Goal: Transaction & Acquisition: Purchase product/service

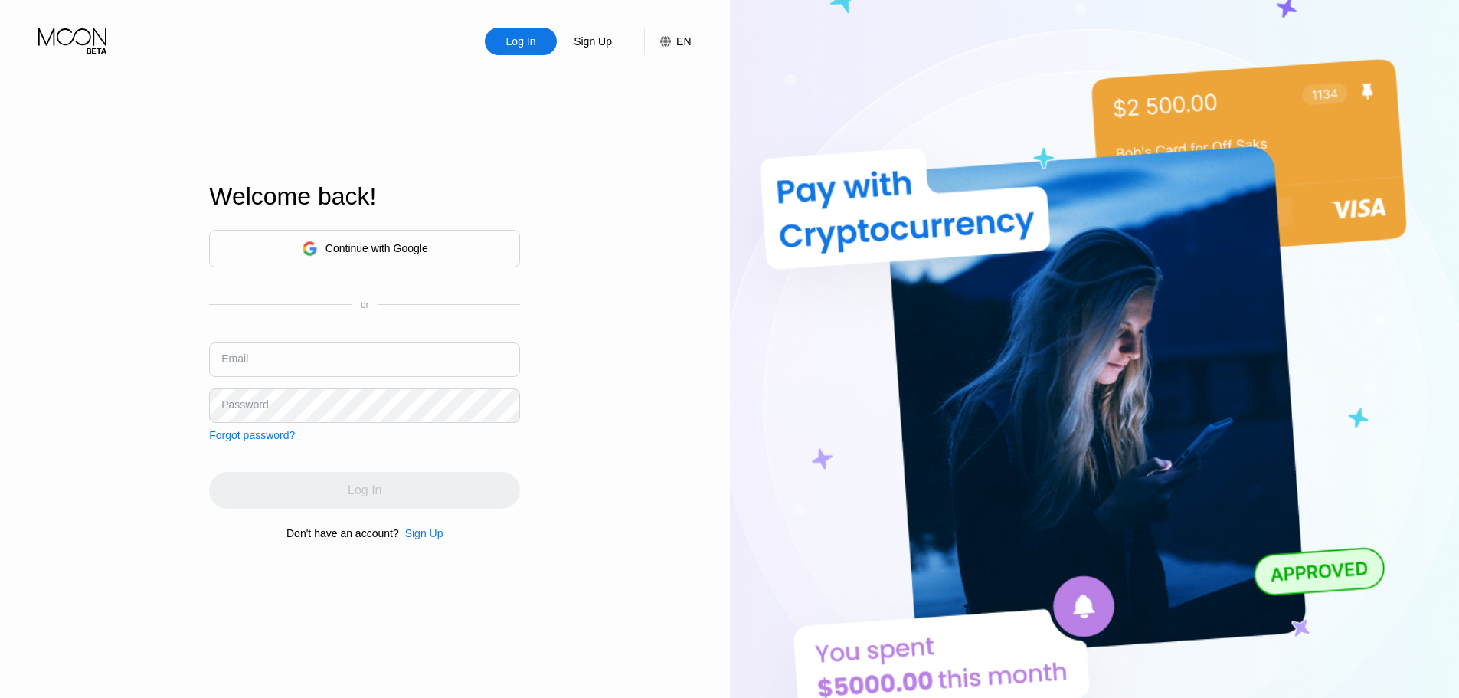
type input "[EMAIL_ADDRESS][PERSON_NAME][DOMAIN_NAME]"
click at [593, 397] on div "Log In Sign Up EN Language English Save Welcome back! Continue with Google or E…" at bounding box center [365, 383] width 730 height 767
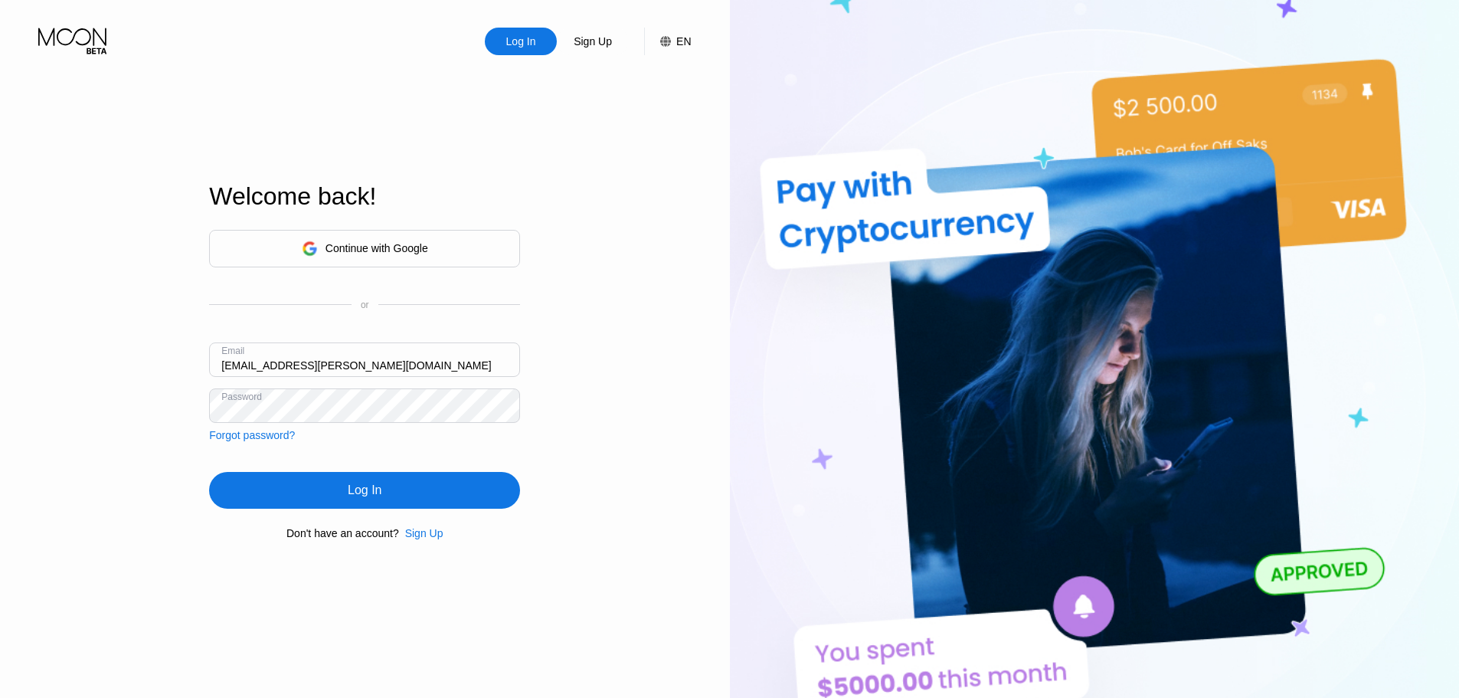
click at [379, 489] on div "Log In" at bounding box center [365, 489] width 34 height 15
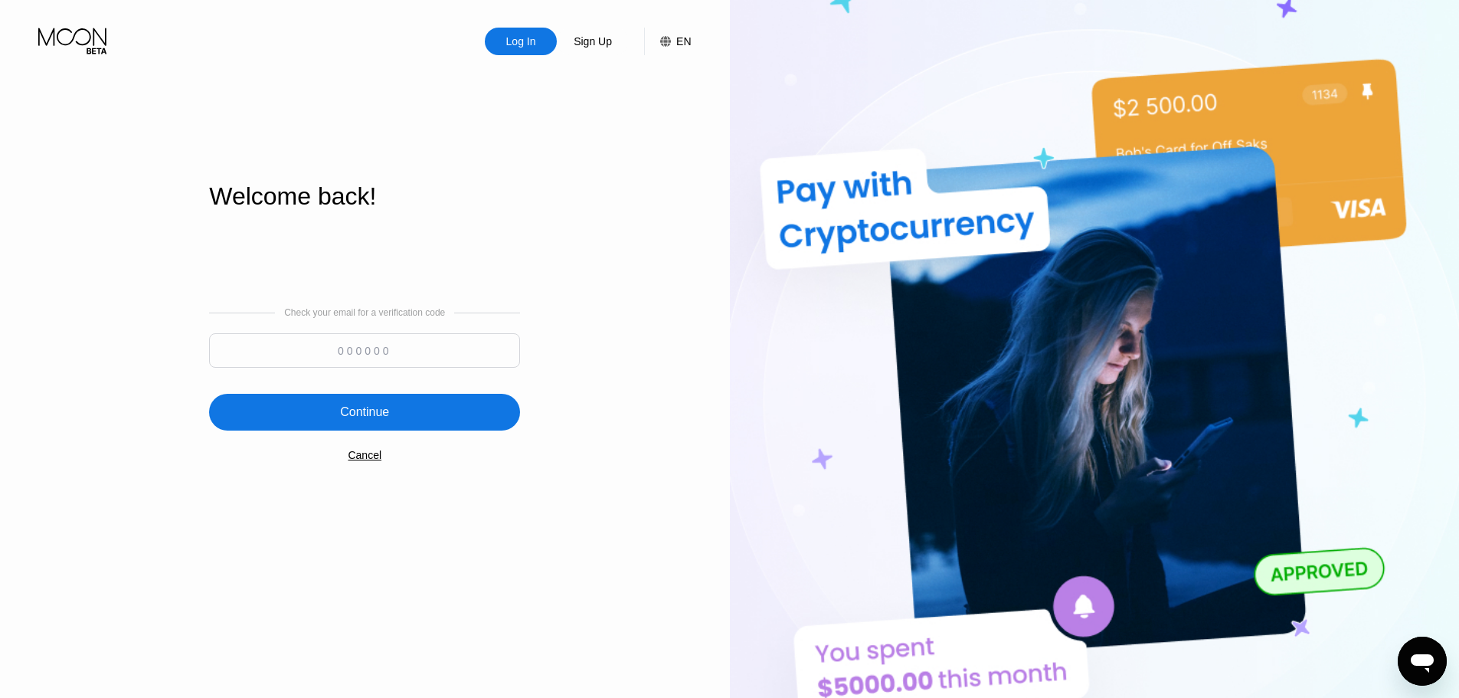
click at [461, 335] on input at bounding box center [364, 350] width 311 height 34
paste input "137167"
type input "137167"
click at [430, 408] on div "Continue" at bounding box center [364, 412] width 311 height 37
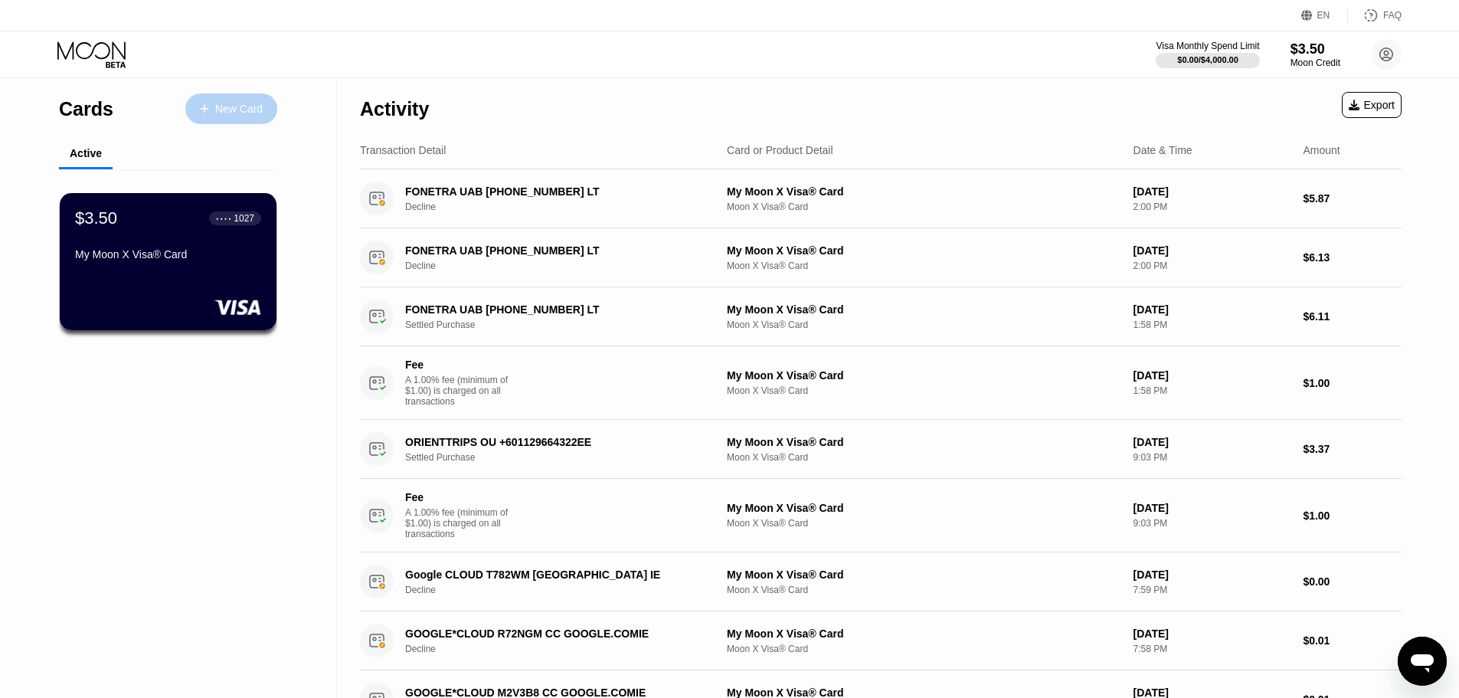
click at [223, 111] on div "New Card" at bounding box center [238, 109] width 47 height 13
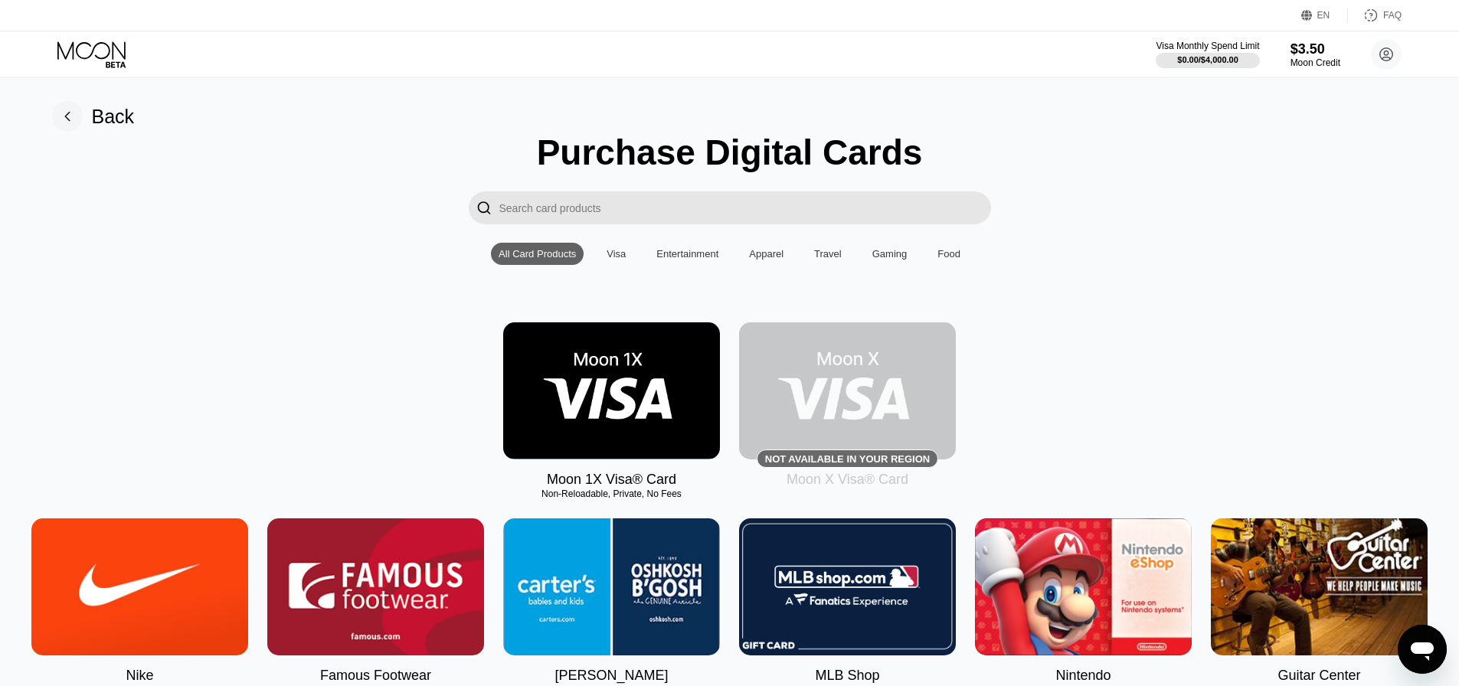
scroll to position [51, 0]
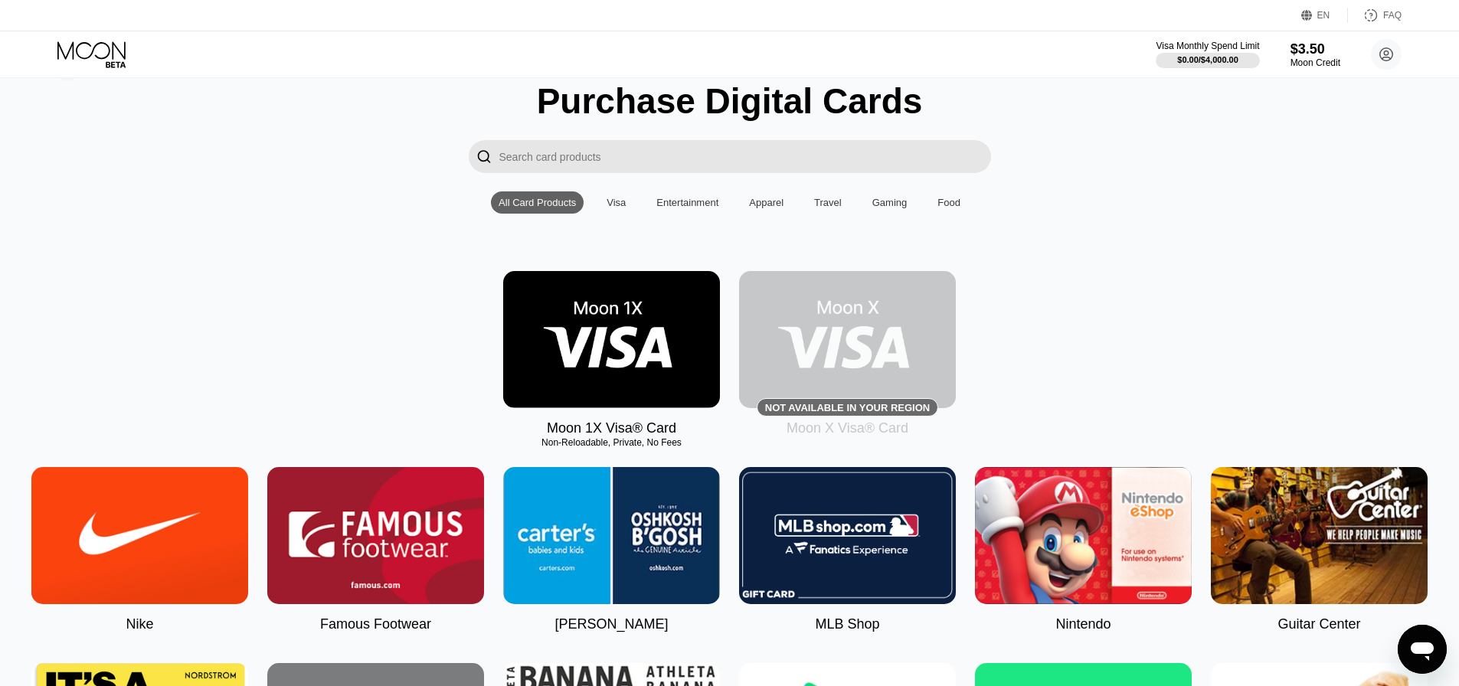
click at [765, 165] on input "Search card products" at bounding box center [745, 156] width 492 height 33
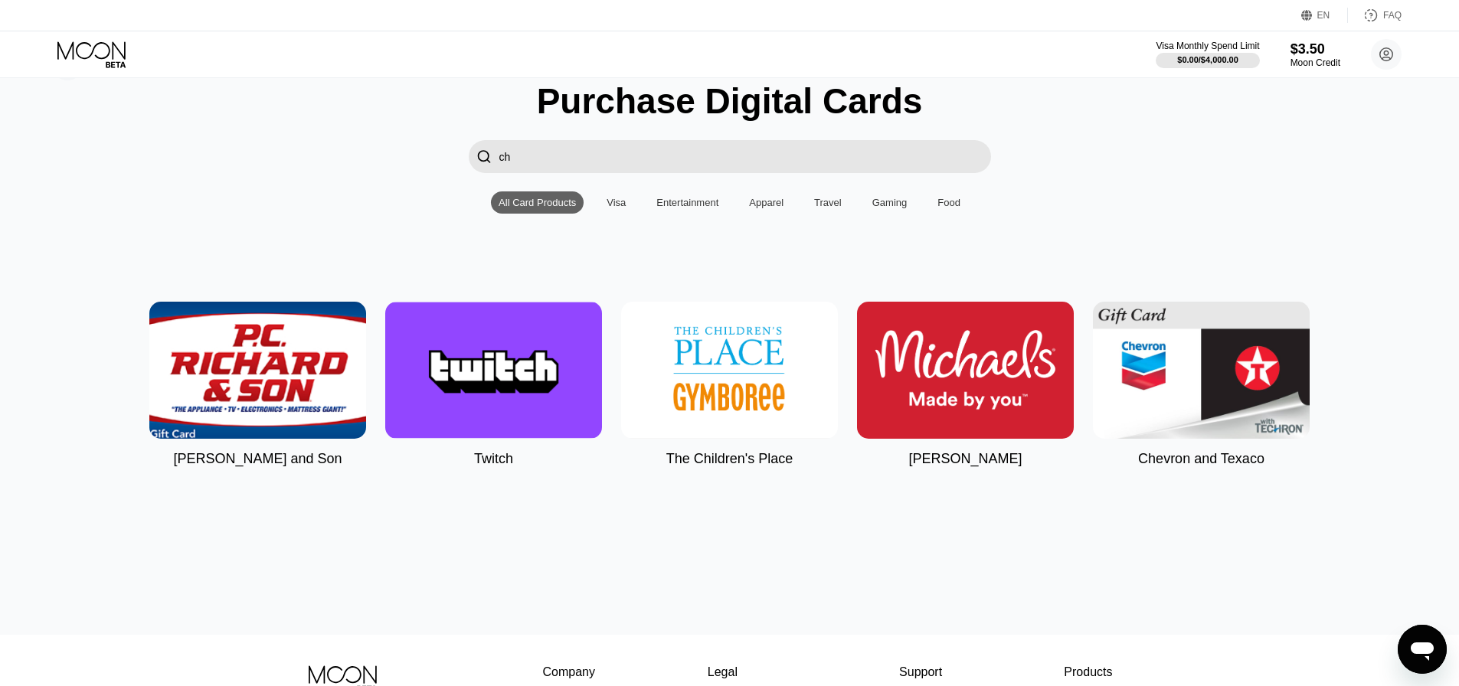
type input "cha"
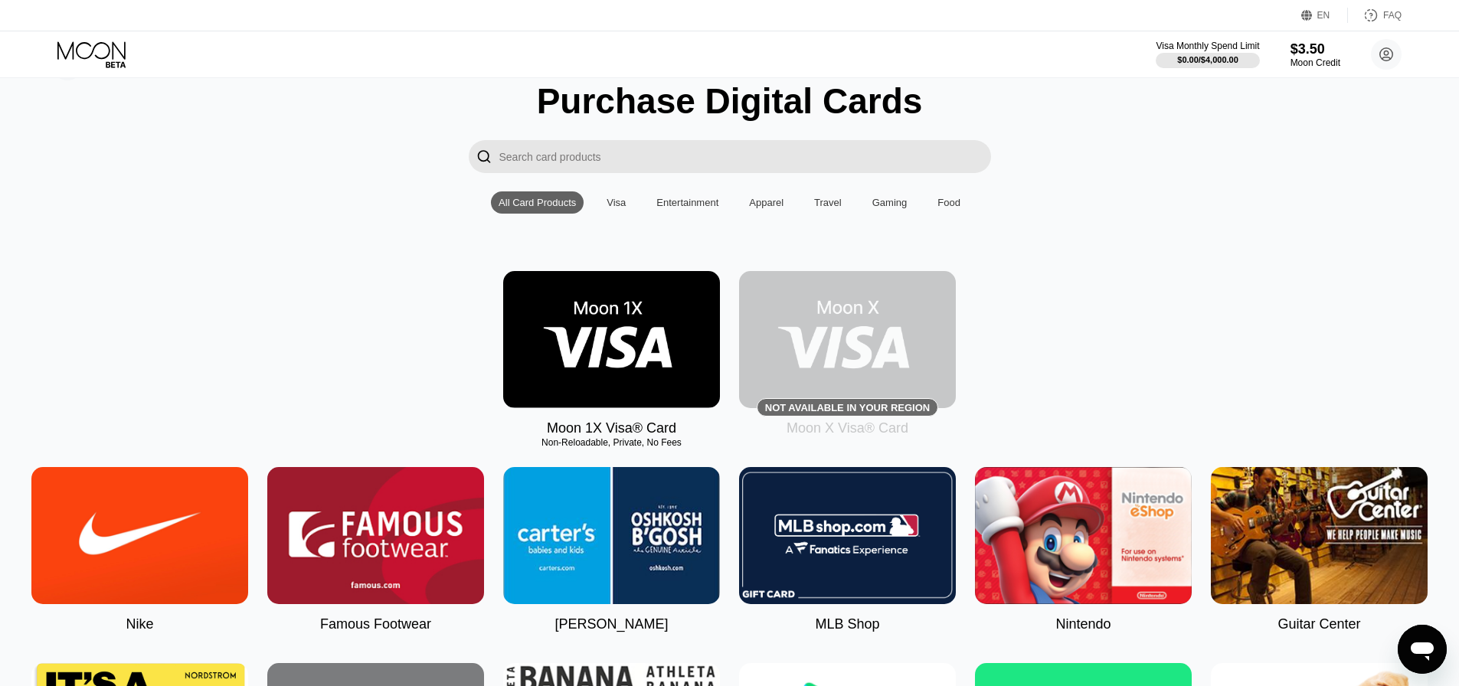
click at [619, 327] on img at bounding box center [611, 339] width 217 height 137
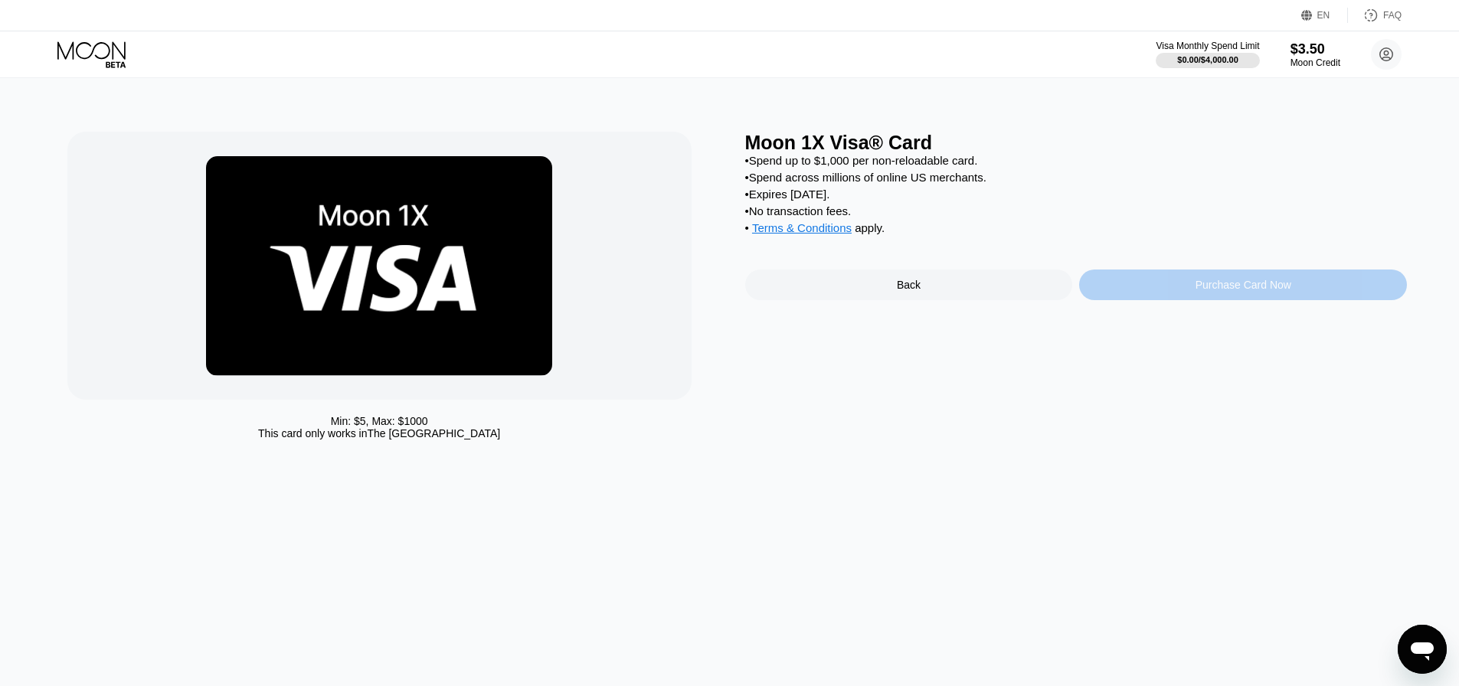
click at [1235, 291] on div "Purchase Card Now" at bounding box center [1243, 285] width 96 height 12
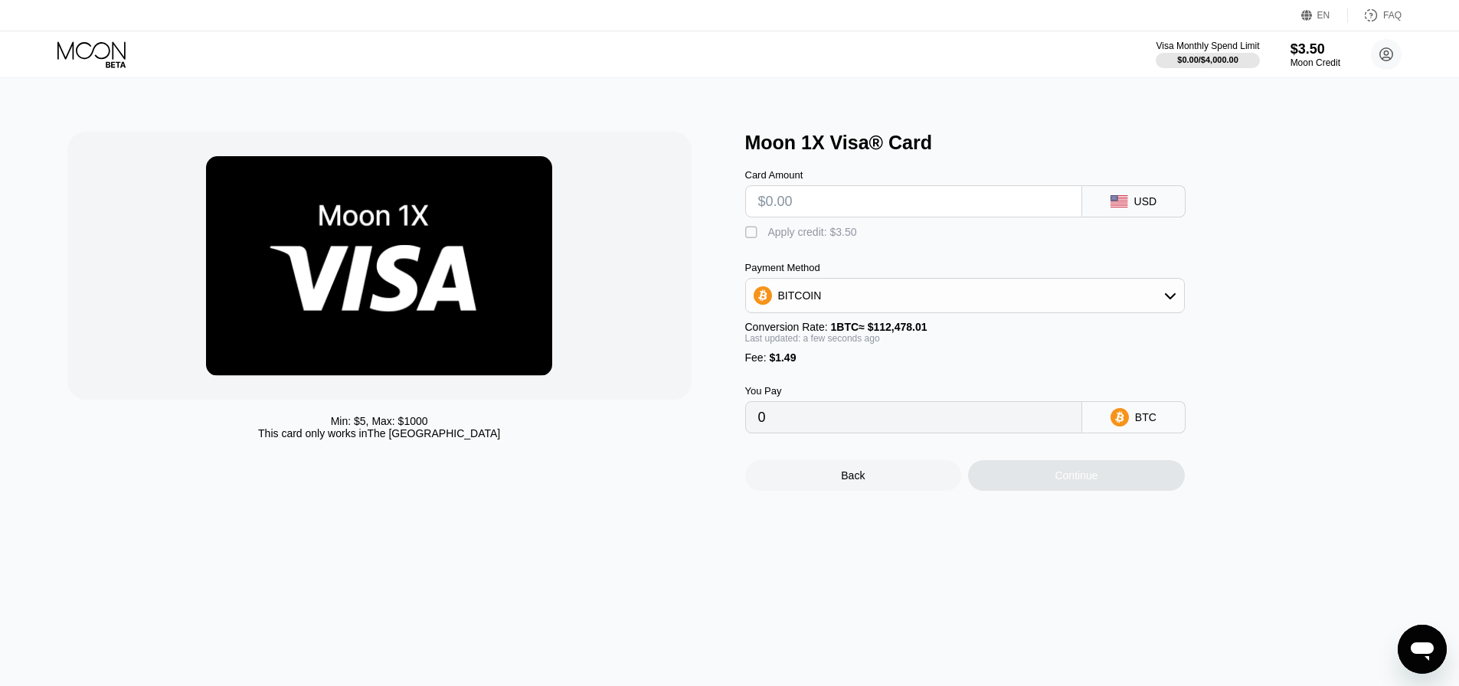
click at [796, 204] on input "text" at bounding box center [913, 201] width 311 height 31
type input "$2"
type input "0.00003103"
click at [796, 204] on input "$2" at bounding box center [913, 201] width 311 height 31
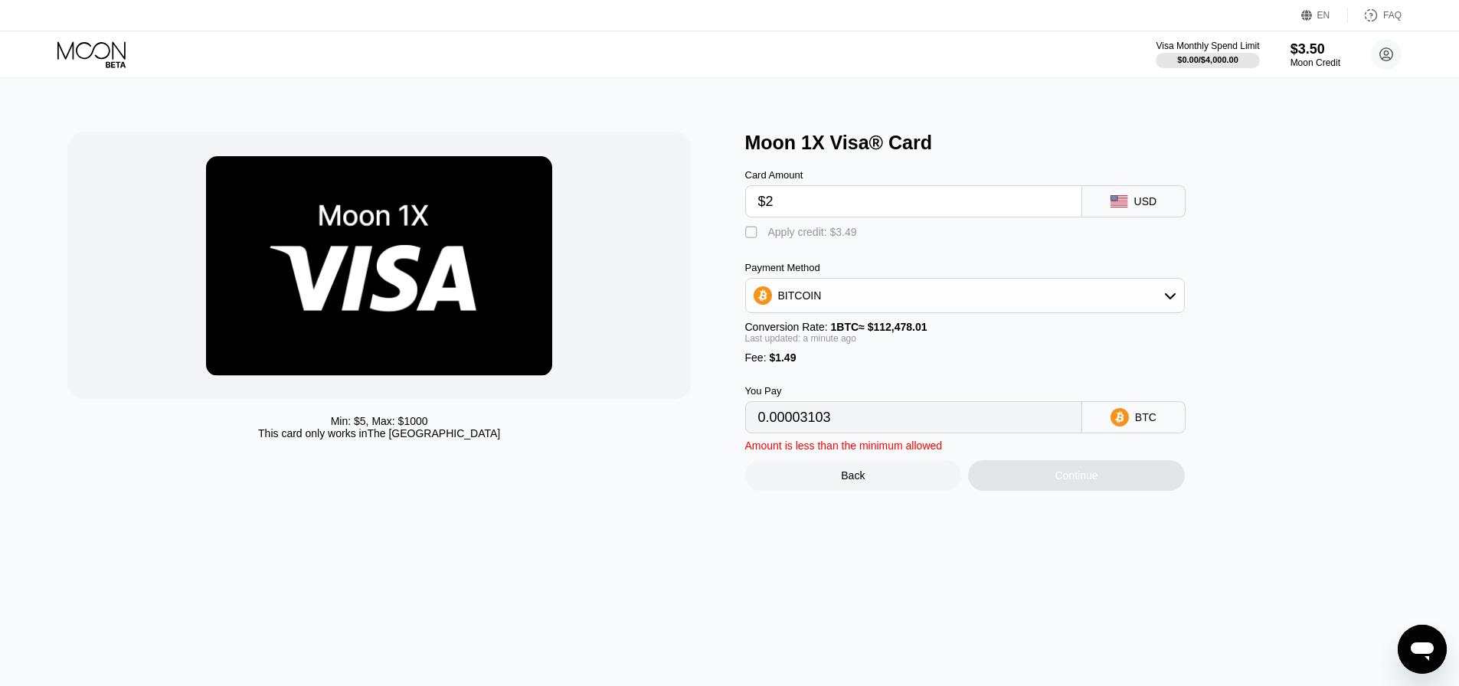
type input "$2"
drag, startPoint x: 860, startPoint y: 235, endPoint x: 829, endPoint y: 235, distance: 30.6
click at [829, 235] on div " Apply credit: $3.49" at bounding box center [804, 232] width 119 height 15
type input "0"
click at [813, 209] on input "$2" at bounding box center [913, 201] width 311 height 31
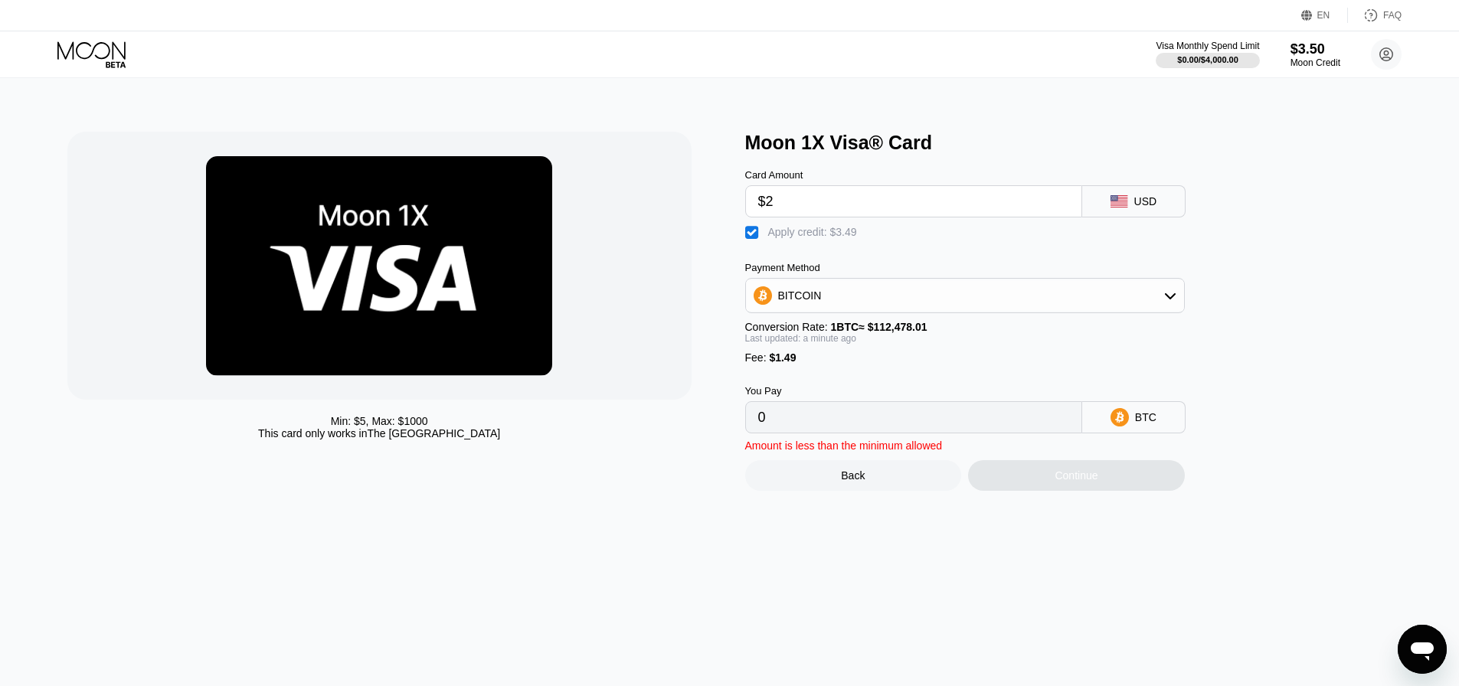
type input "$3"
type input "0.0000088"
type input "$3.49"
type input "0.00001316"
type input "$3.49"
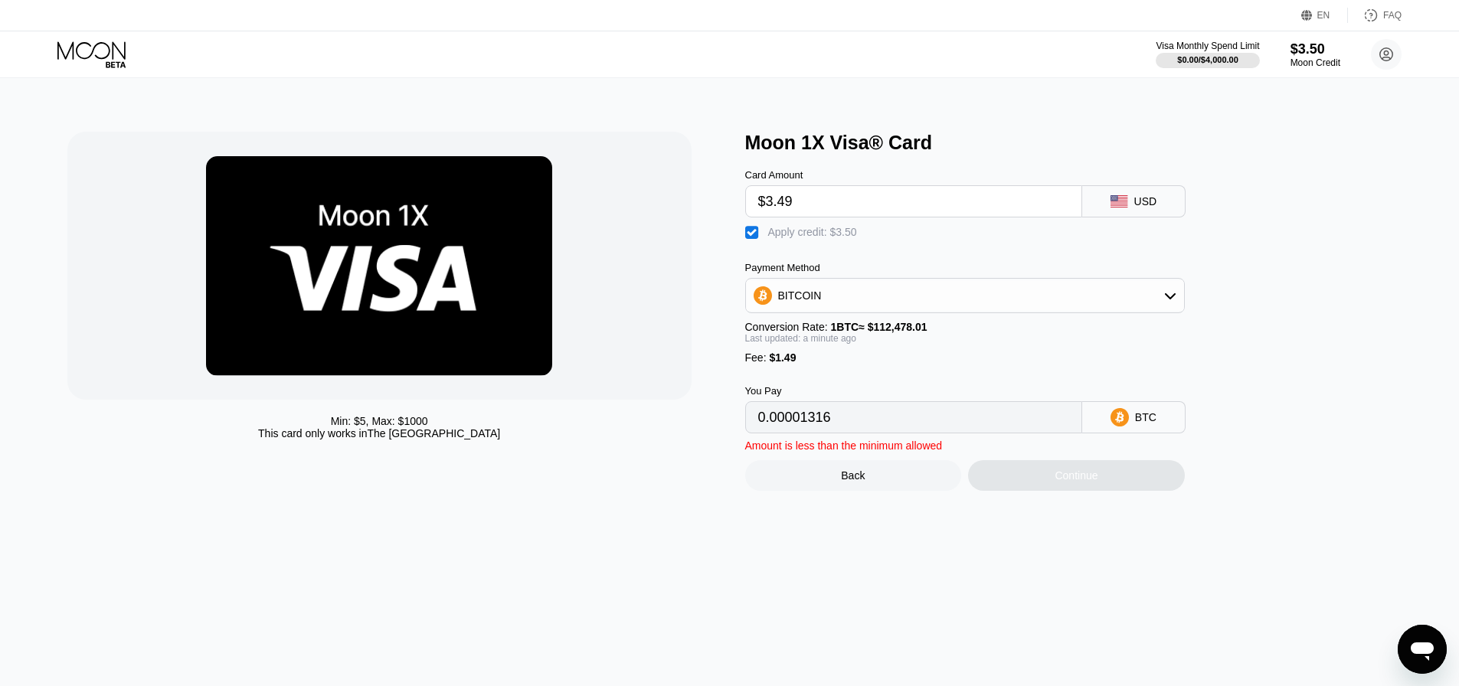
click at [1360, 296] on div "Moon 1X Visa® Card Card Amount $3.49 USD  Apply credit: $3.50 Payment Method B…" at bounding box center [1076, 311] width 662 height 359
click at [823, 201] on input "$3.49" at bounding box center [913, 201] width 311 height 31
type input "0"
type input "$3"
type input "0.0000088"
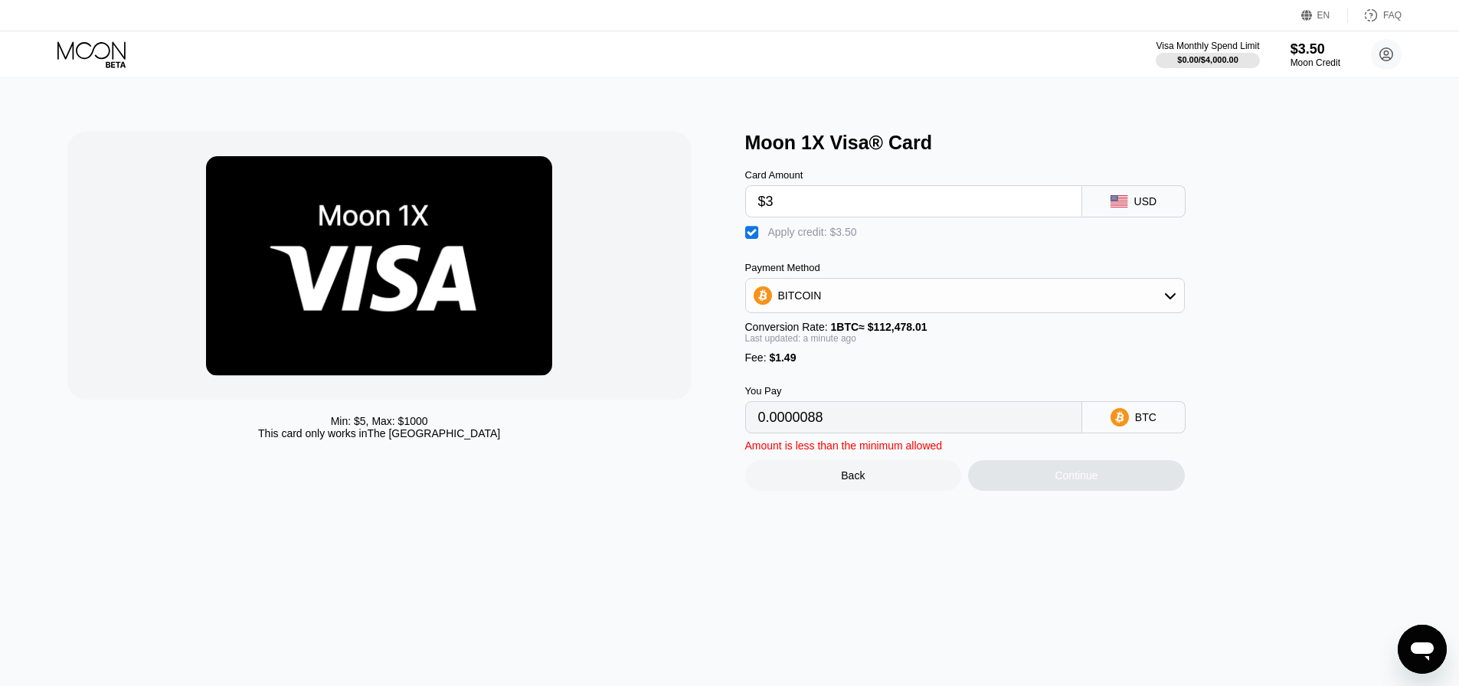
type input "$5"
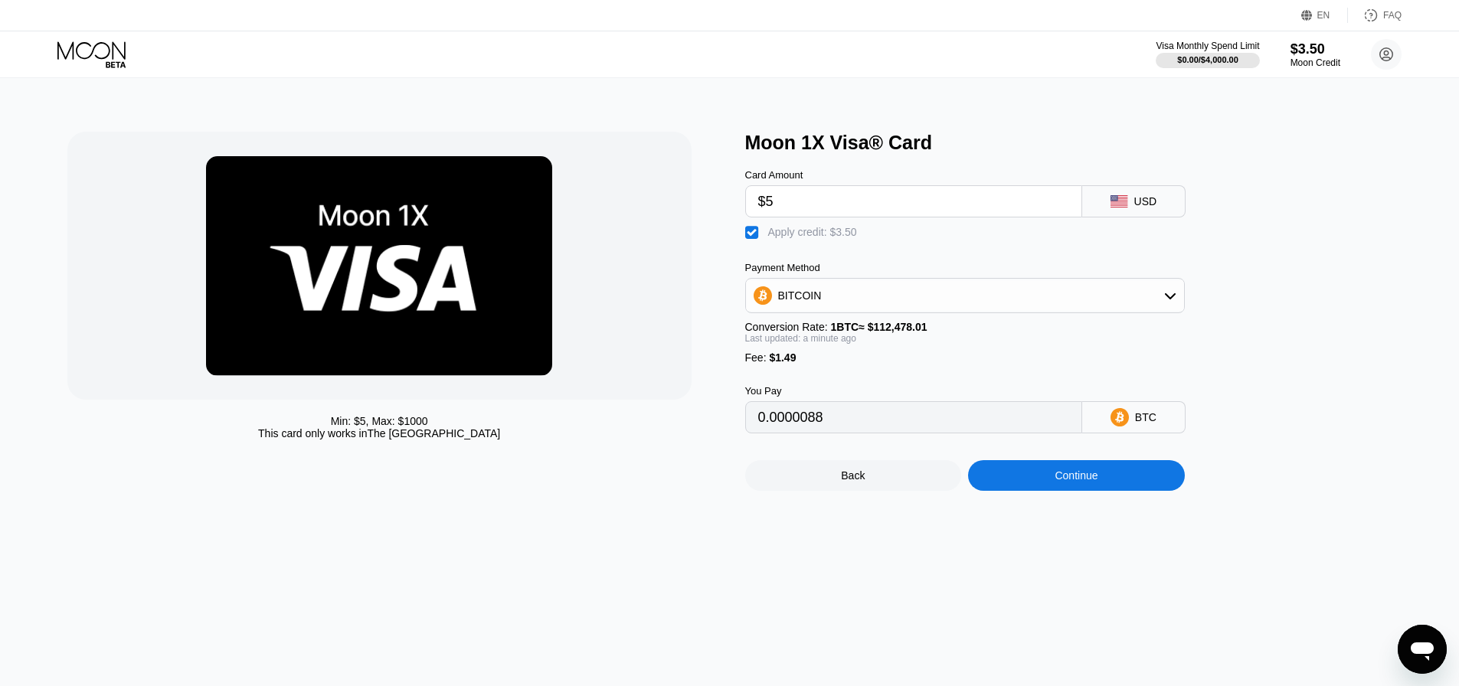
type input "0.00002659"
type input "$1"
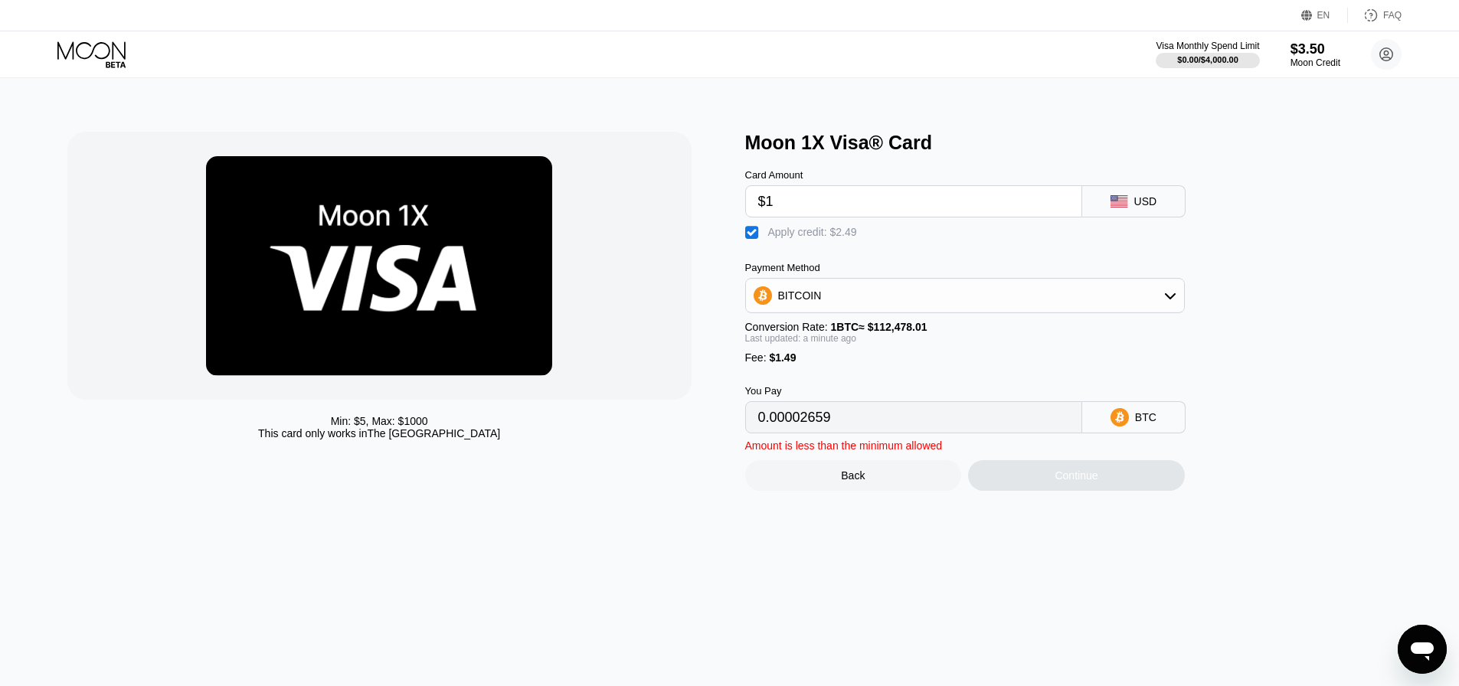
type input "0"
type input "$10"
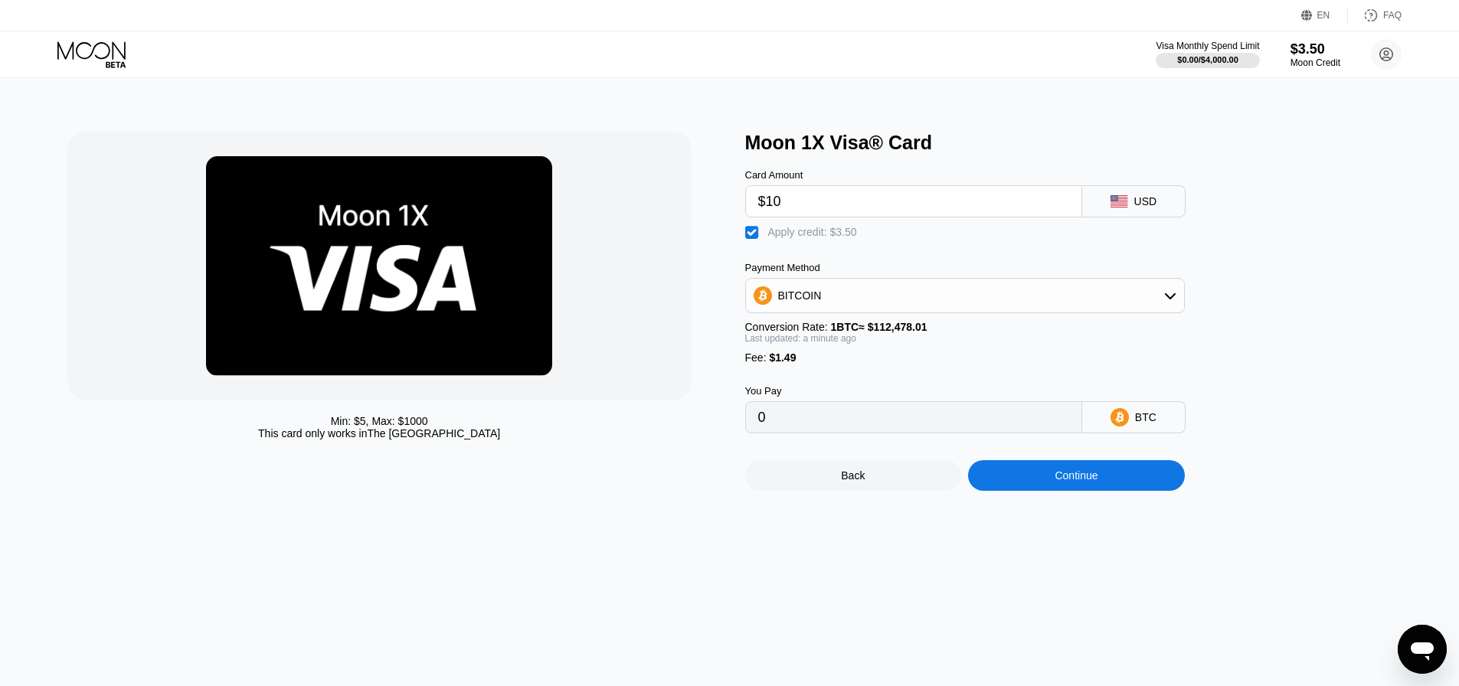
type input "0.00007104"
type input "0"
click at [97, 67] on icon at bounding box center [92, 54] width 71 height 27
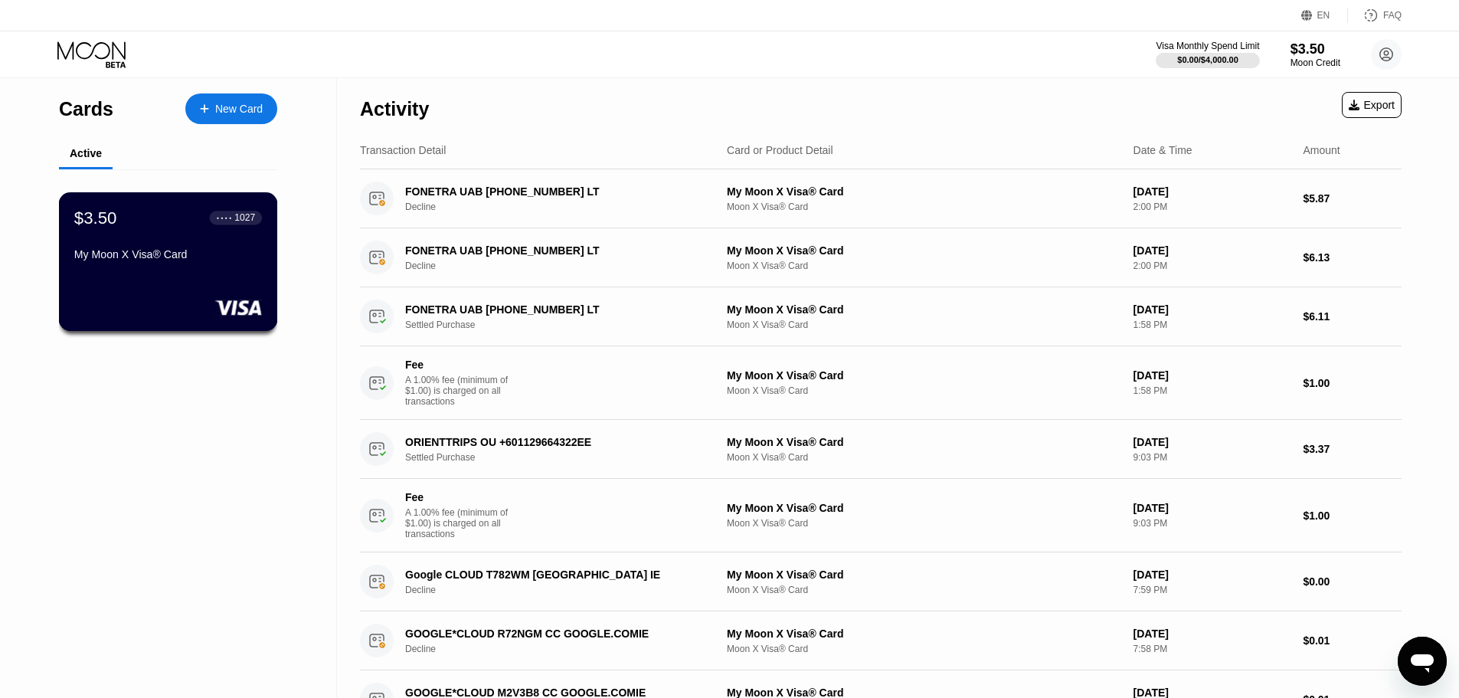
click at [181, 243] on div "$3.50 ● ● ● ● 1027 My Moon X Visa® Card" at bounding box center [168, 237] width 188 height 59
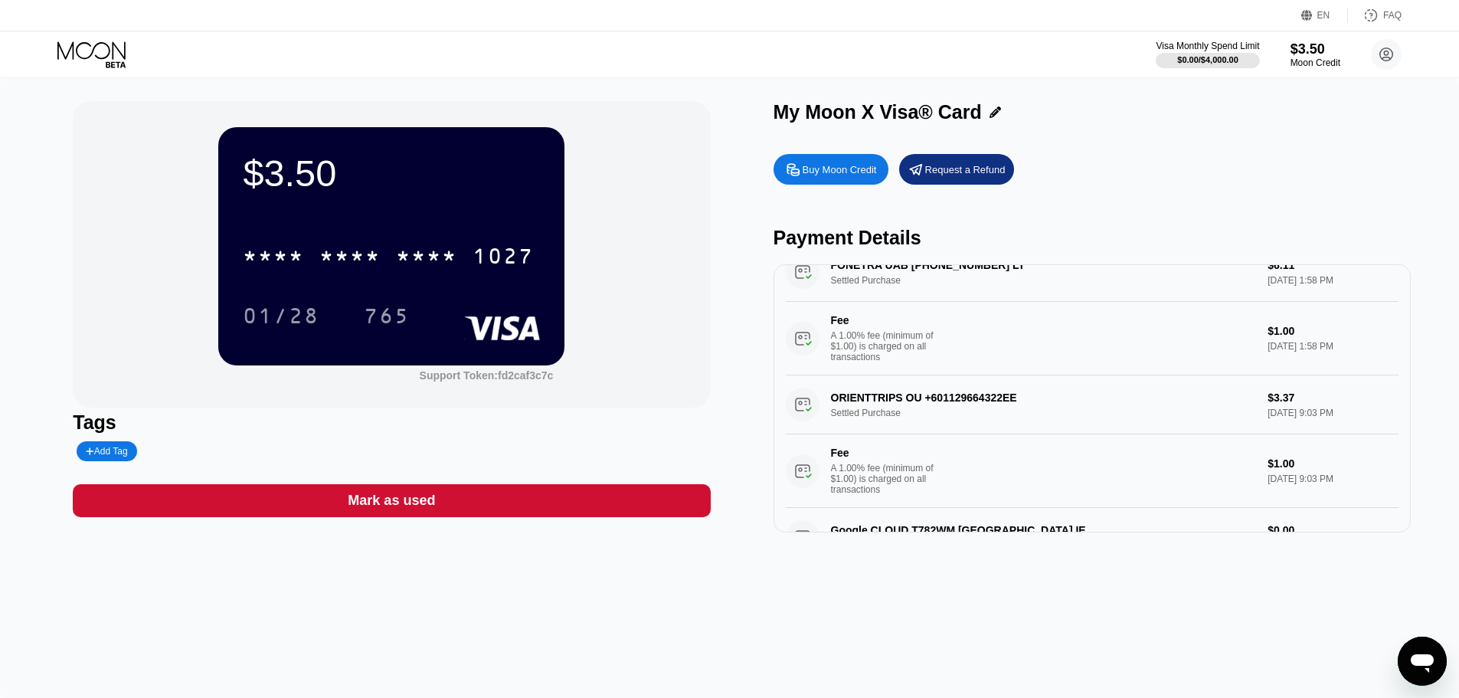
scroll to position [153, 0]
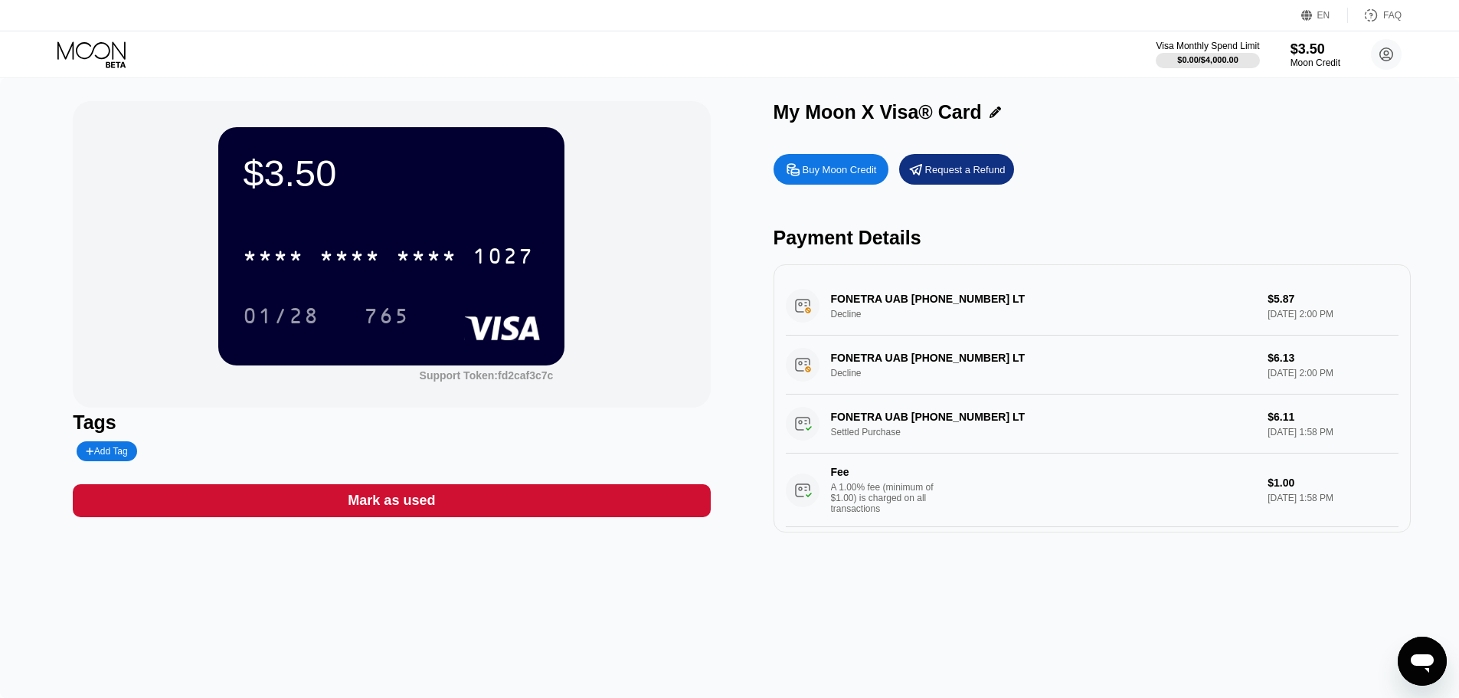
scroll to position [153, 0]
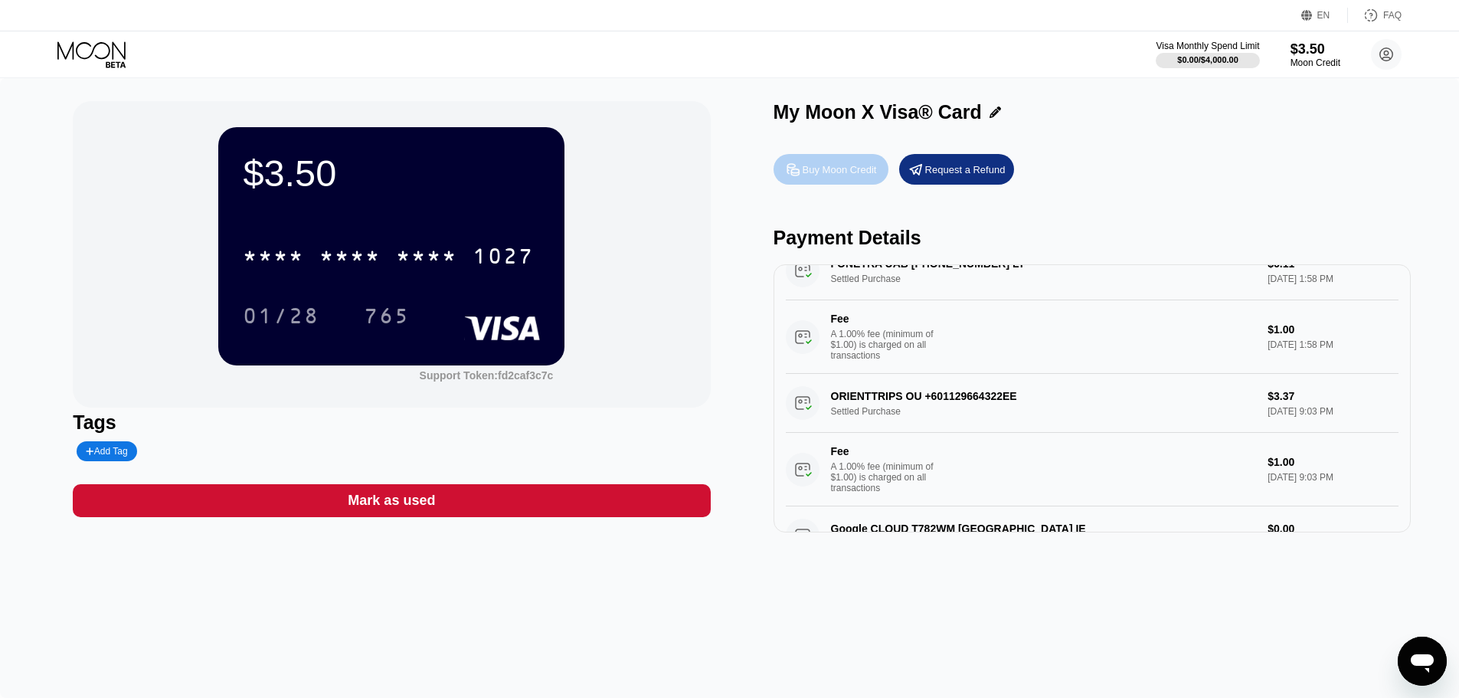
click at [819, 176] on div "Buy Moon Credit" at bounding box center [839, 169] width 74 height 13
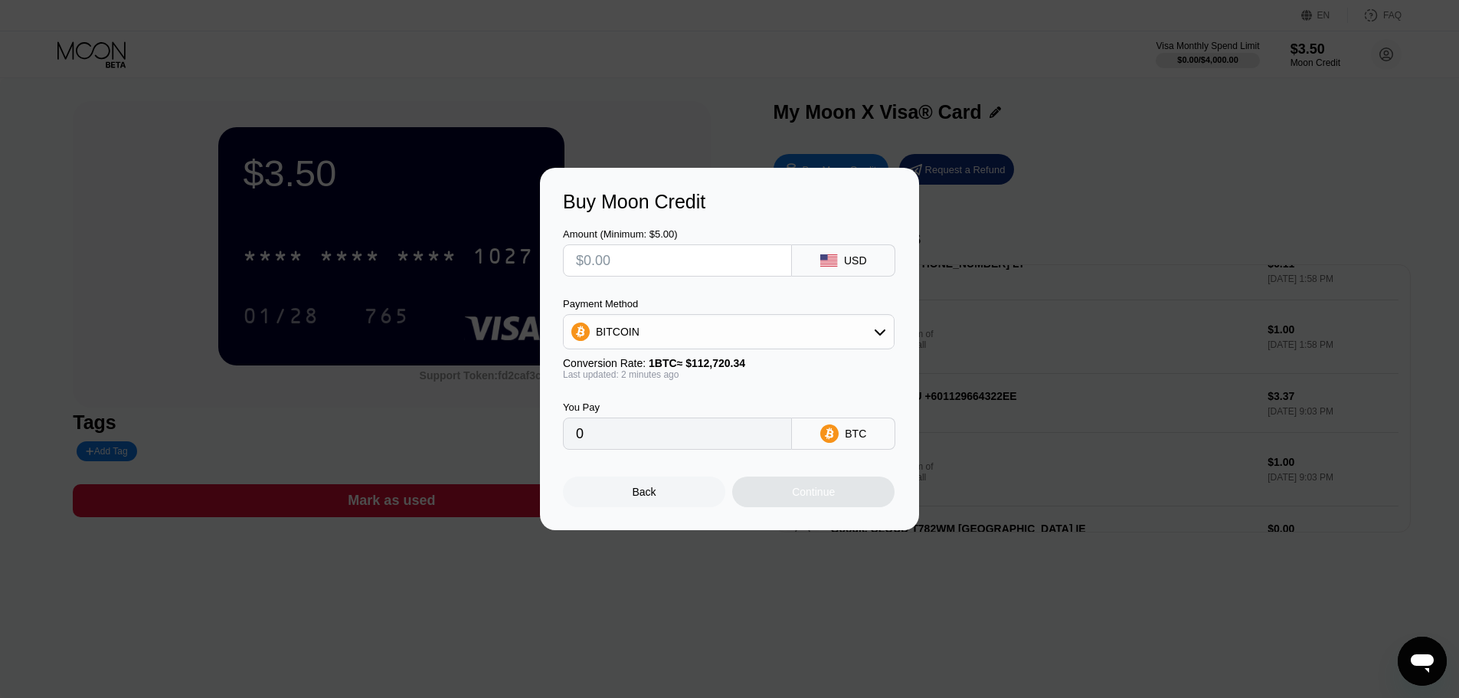
click at [1071, 237] on div "Buy Moon Credit Amount (Minimum: $5.00) USD Payment Method BITCOIN Conversion R…" at bounding box center [729, 349] width 1459 height 362
click at [649, 498] on div "Back" at bounding box center [644, 491] width 24 height 12
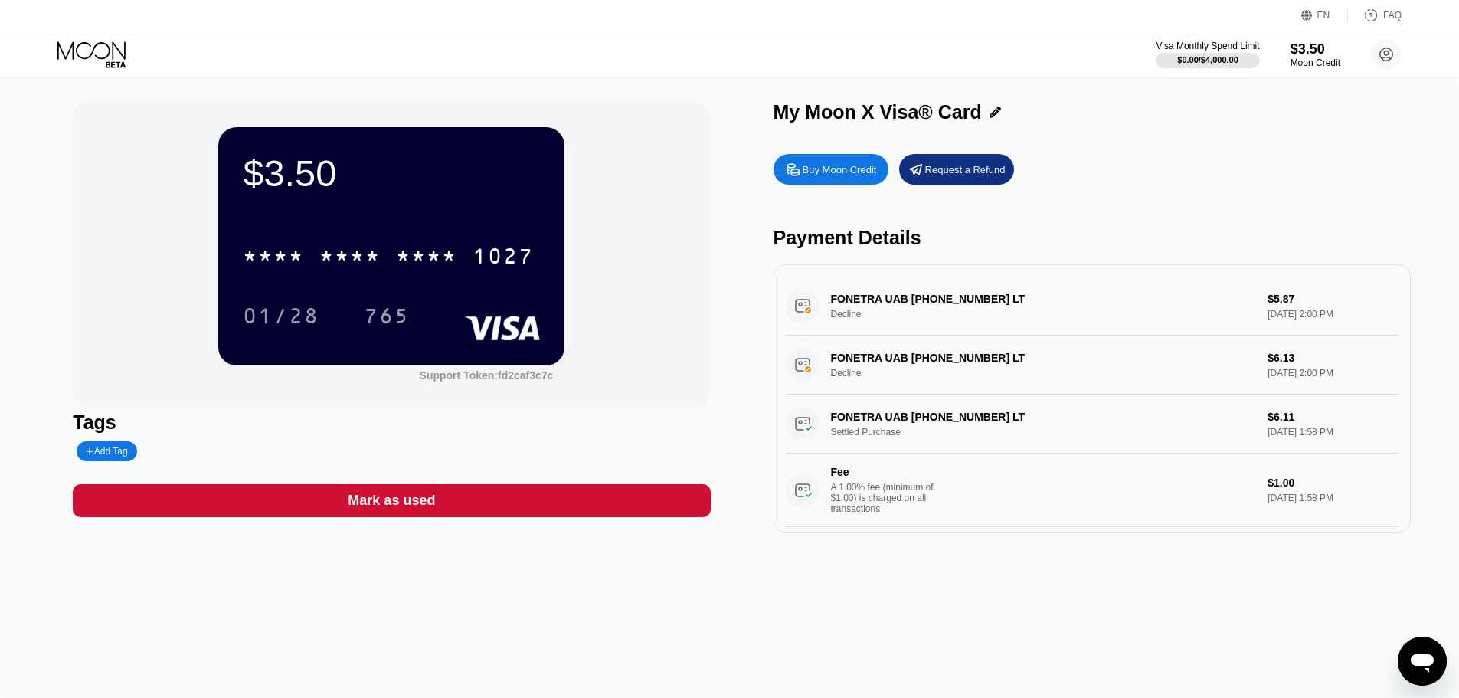
scroll to position [153, 0]
